Goal: Task Accomplishment & Management: Use online tool/utility

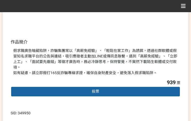
scroll to position [133, 0]
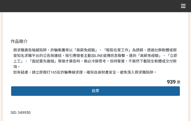
click at [100, 86] on div "投票" at bounding box center [96, 91] width 170 height 11
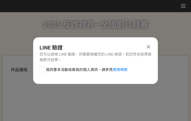
scroll to position [0, 0]
click at [82, 70] on span "我同意本活動收集我的個人資訊，請參見 使用條款" at bounding box center [87, 70] width 82 height 6
click at [43, 70] on input "我同意本活動收集我的個人資訊，請參見 使用條款" at bounding box center [41, 69] width 3 height 3
checkbox input "false"
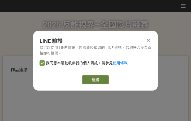
click at [100, 80] on link "繼續" at bounding box center [95, 79] width 27 height 9
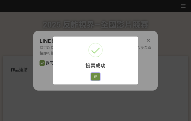
click at [97, 77] on button "好" at bounding box center [95, 76] width 8 height 7
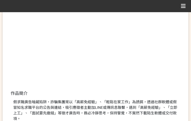
scroll to position [108, 0]
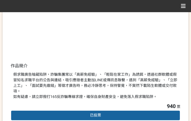
click at [141, 82] on div "假求職廣告暗藏陷阱，詐騙集團常以「高薪免經驗」、「輕鬆在家工作」為誘餌，透過社群軟體或假冒知名求職平台的公告與連結，吸引應徵者主動加LINE或傳訊息聯繫，遇到…" at bounding box center [95, 86] width 164 height 28
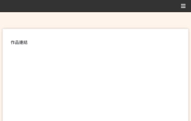
scroll to position [133, 0]
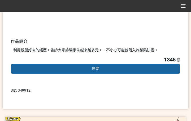
click at [90, 70] on div "投票" at bounding box center [96, 69] width 170 height 11
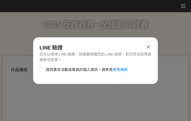
click at [71, 66] on div "LINE 驗證 您可以使用 LINE 驗證，您需要授權您的 LINE 帳號，若您符合投票資格即可投票。 我同意本活動收集我的個人資訊，請參見 使用條款" at bounding box center [95, 60] width 125 height 47
drag, startPoint x: 71, startPoint y: 70, endPoint x: 83, endPoint y: 75, distance: 12.3
click at [72, 70] on span "我同意本活動收集我的個人資訊，請參見 使用條款" at bounding box center [87, 70] width 82 height 6
click at [43, 70] on input "我同意本活動收集我的個人資訊，請參見 使用條款" at bounding box center [41, 69] width 3 height 3
checkbox input "false"
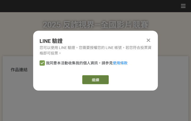
click at [95, 79] on link "繼續" at bounding box center [95, 79] width 27 height 9
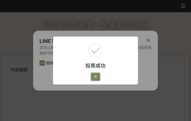
click at [94, 78] on button "好" at bounding box center [95, 76] width 8 height 7
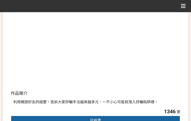
scroll to position [108, 0]
